Goal: Task Accomplishment & Management: Manage account settings

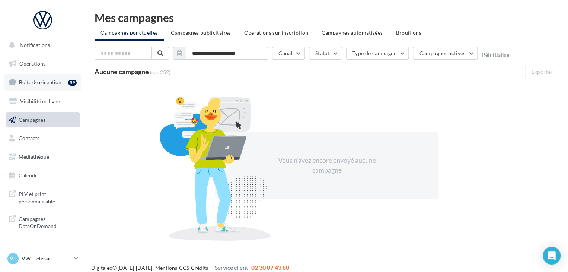
click at [57, 85] on span "Boîte de réception" at bounding box center [40, 82] width 42 height 6
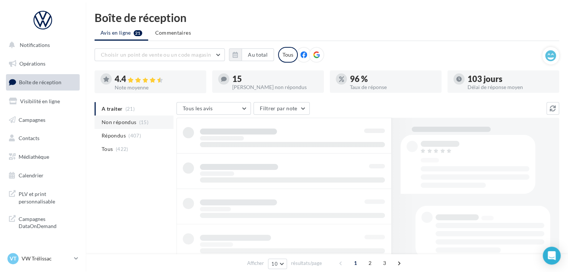
click at [129, 126] on li "Non répondus (15)" at bounding box center [134, 121] width 79 height 13
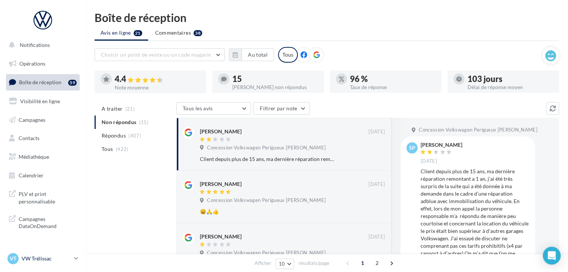
click at [34, 257] on p "VW Trélissac" at bounding box center [47, 258] width 50 height 7
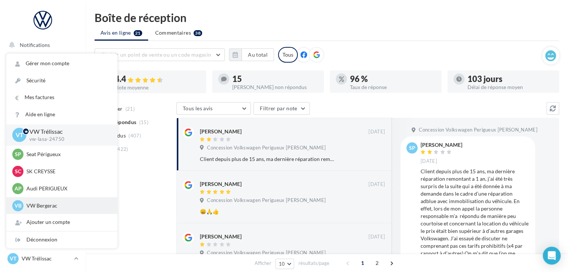
click at [45, 209] on p "VW Bergerac" at bounding box center [67, 205] width 82 height 7
